Goal: Find specific page/section: Find specific page/section

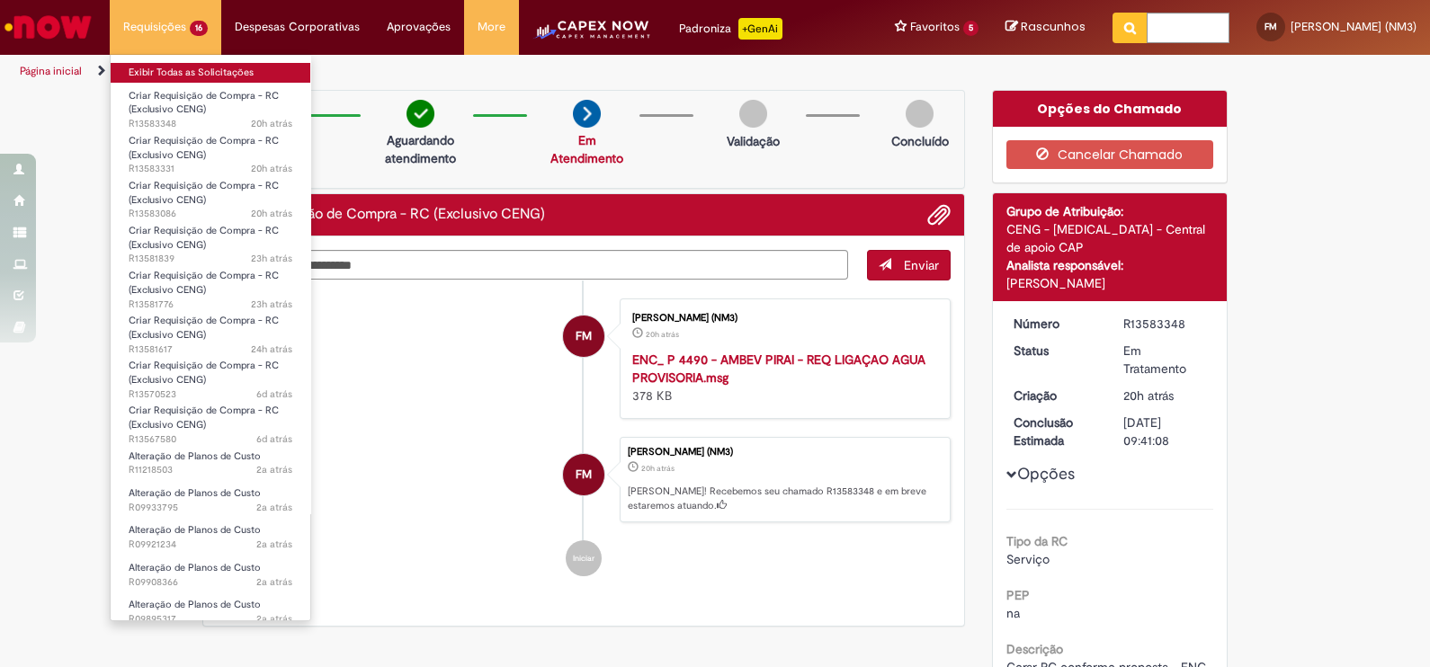
click at [175, 76] on link "Exibir Todas as Solicitações" at bounding box center [211, 73] width 200 height 20
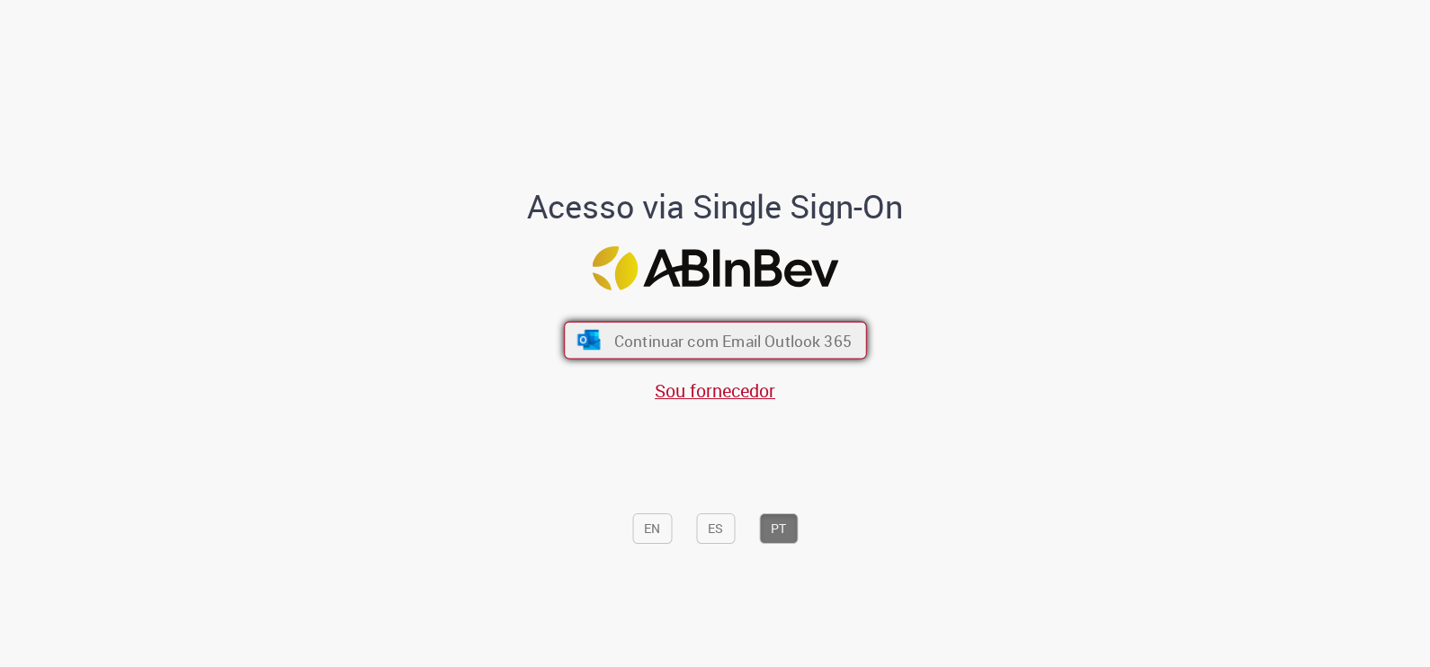
click at [715, 334] on span "Continuar com Email Outlook 365" at bounding box center [731, 340] width 237 height 21
click at [706, 343] on span "Continuar com Email Outlook 365" at bounding box center [731, 340] width 237 height 21
